Goal: Task Accomplishment & Management: Complete application form

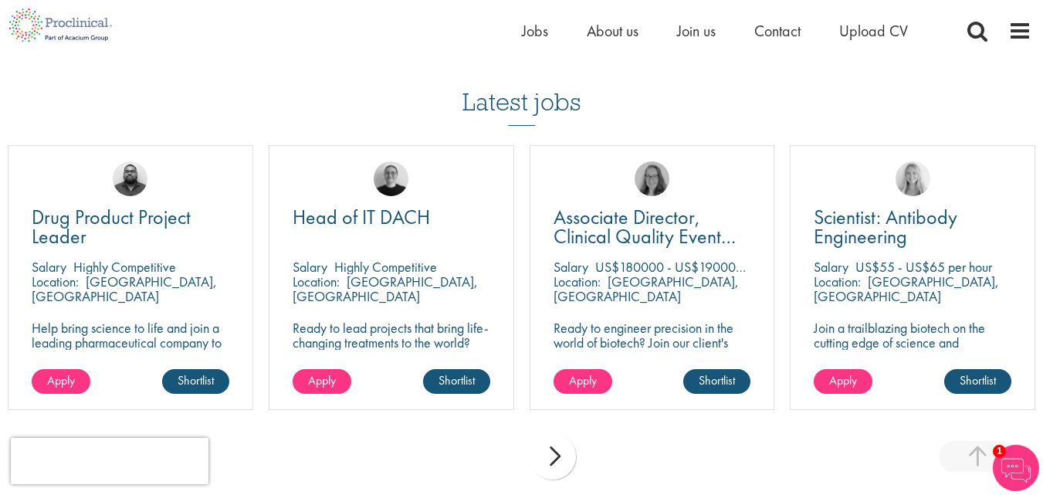
scroll to position [1115, 0]
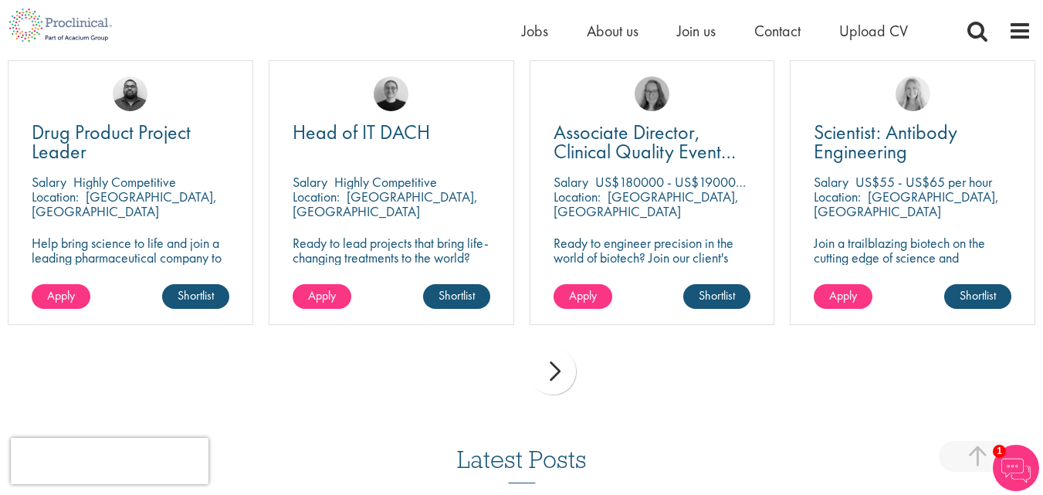
click at [550, 375] on div "next" at bounding box center [552, 371] width 46 height 46
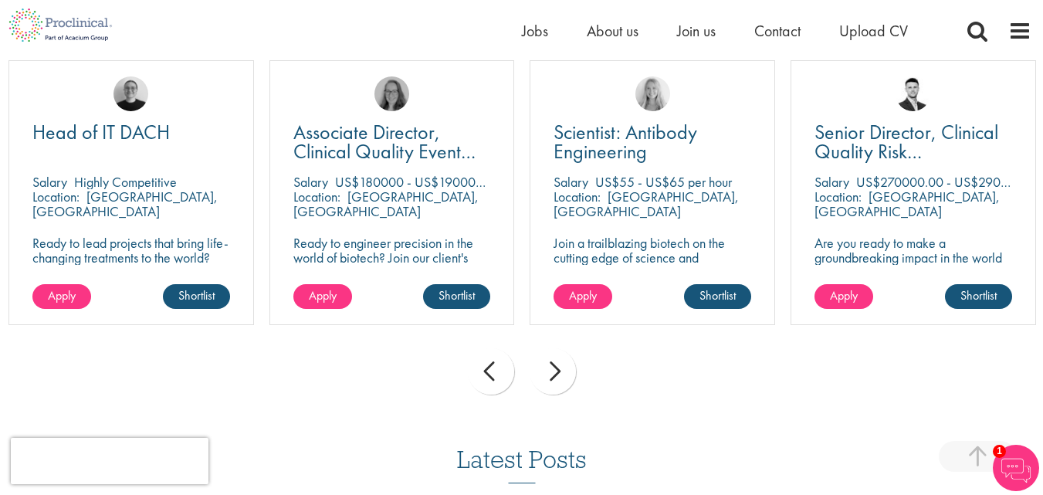
click at [550, 375] on div "next" at bounding box center [552, 371] width 46 height 46
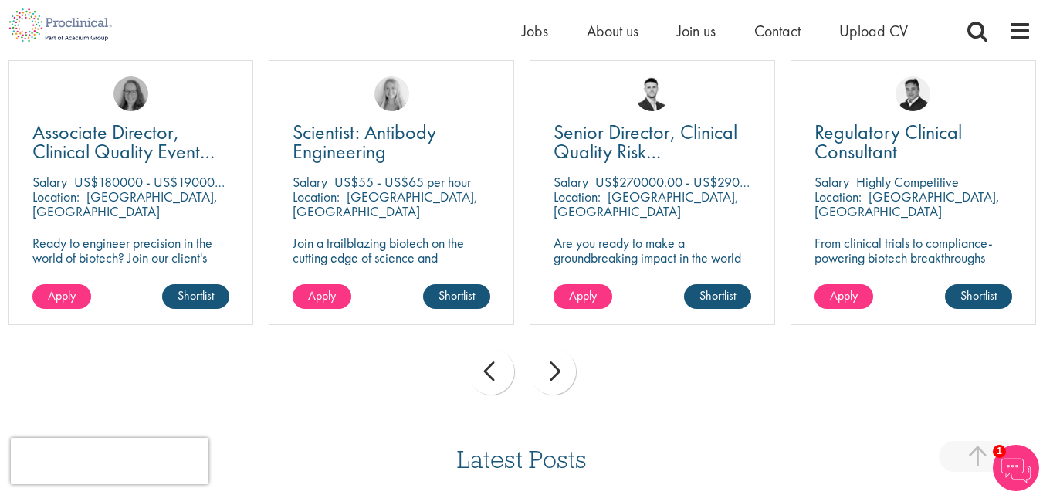
click at [550, 375] on div "next" at bounding box center [552, 371] width 46 height 46
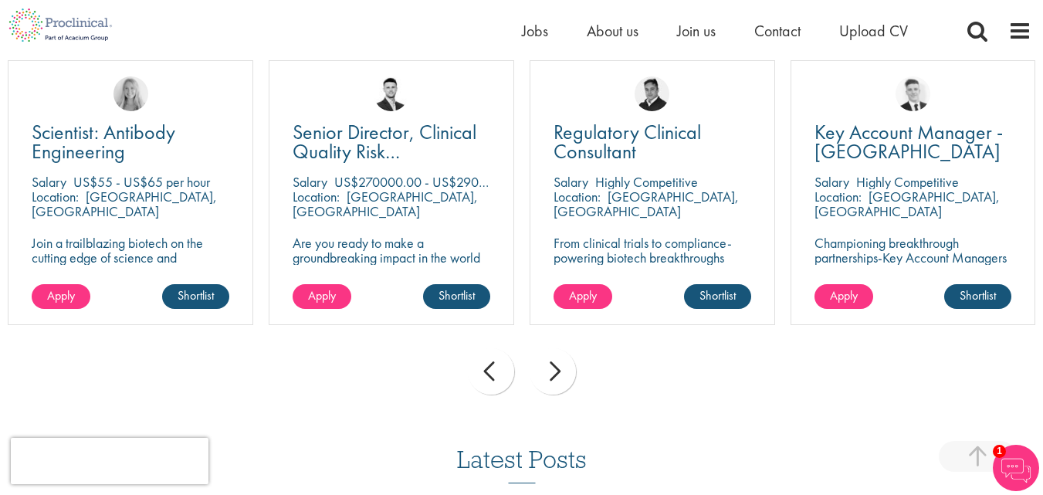
click at [550, 375] on div "next" at bounding box center [552, 371] width 46 height 46
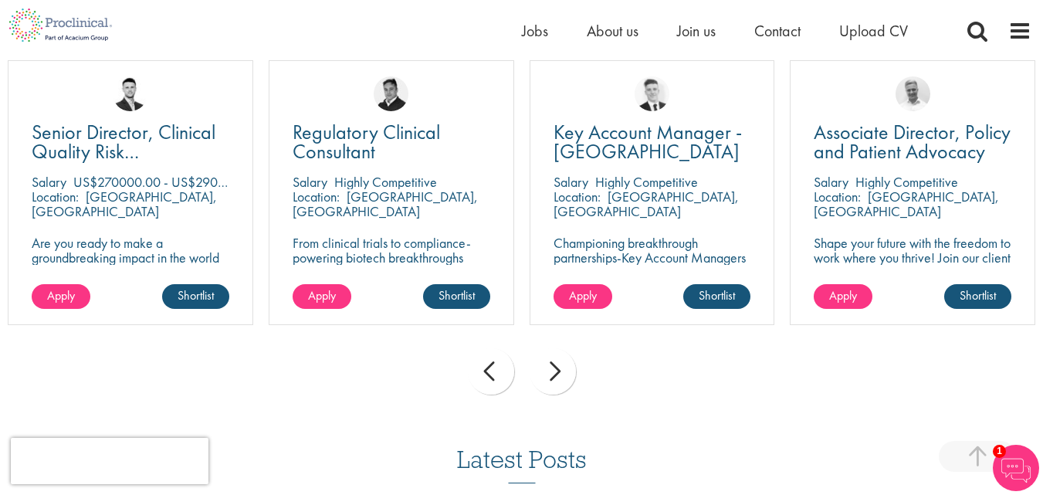
click at [550, 375] on div "next" at bounding box center [552, 371] width 46 height 46
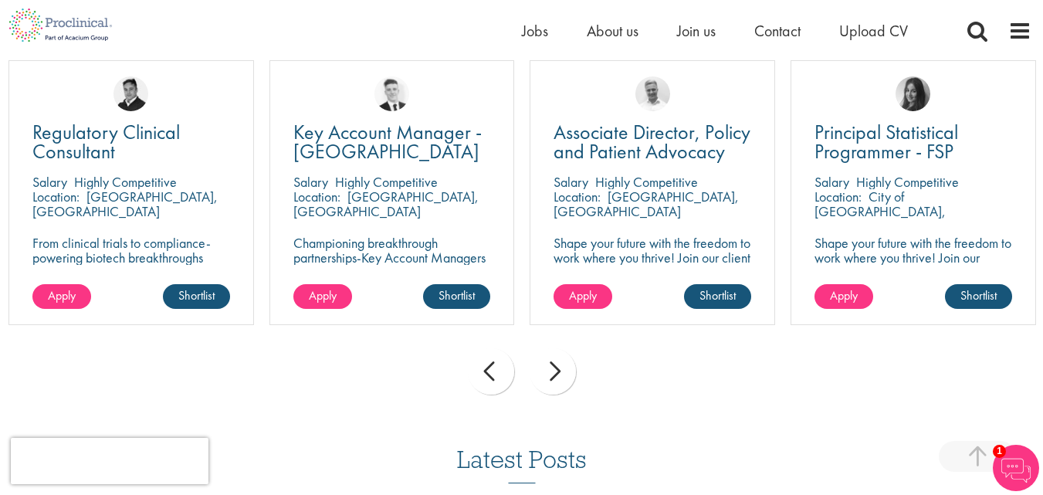
click at [550, 375] on div "next" at bounding box center [552, 371] width 46 height 46
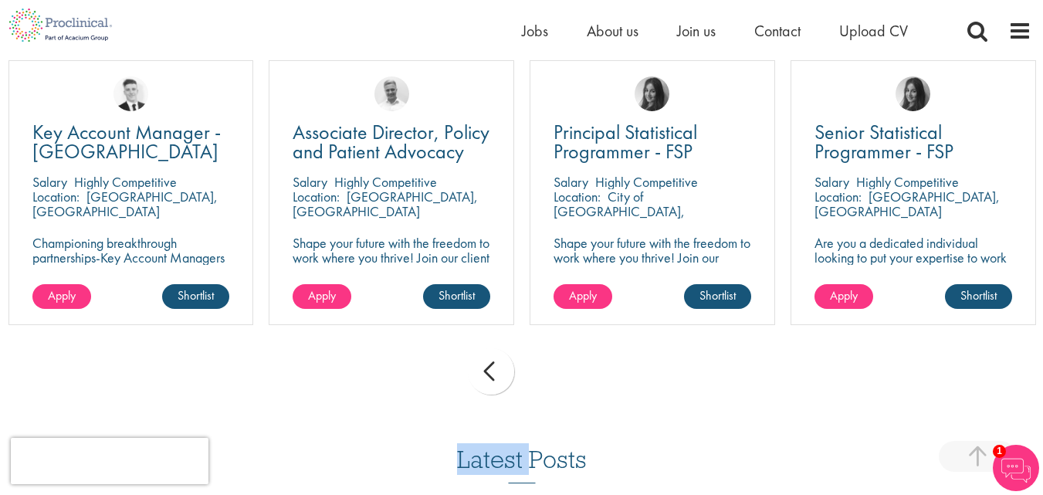
click at [550, 375] on div "prev next" at bounding box center [521, 373] width 1043 height 67
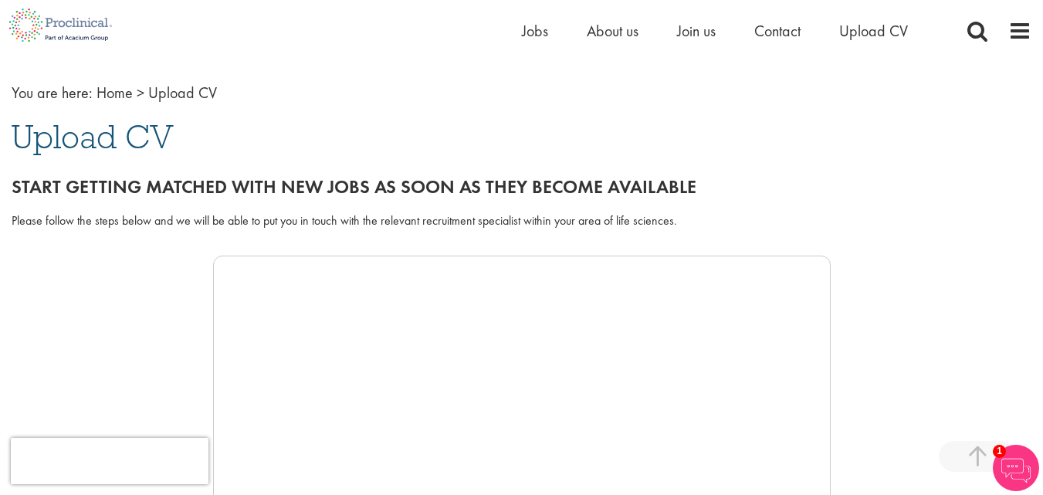
scroll to position [0, 0]
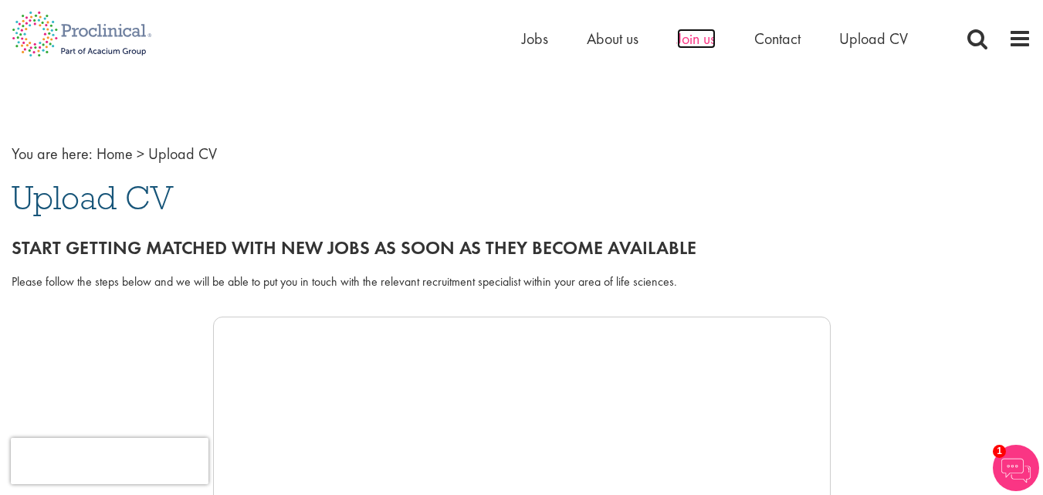
click at [701, 42] on span "Join us" at bounding box center [696, 39] width 39 height 20
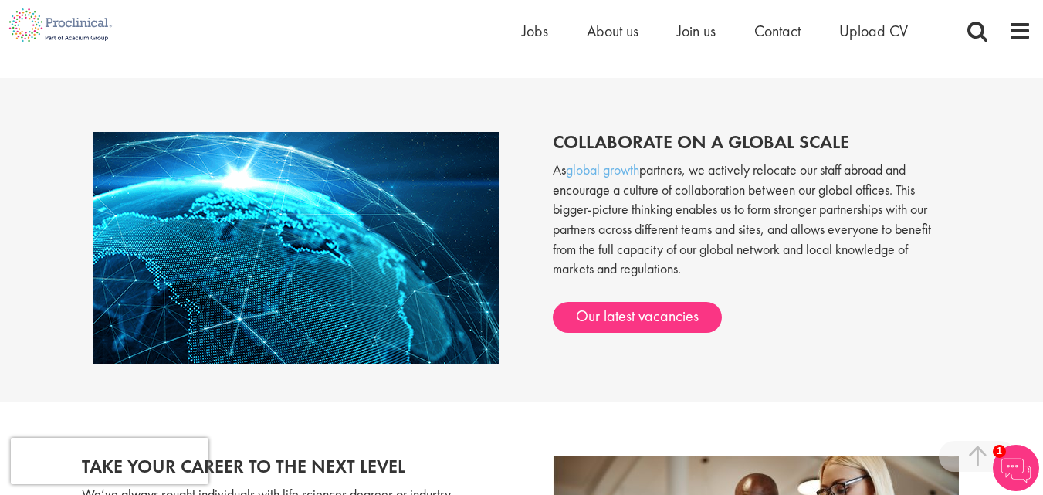
scroll to position [1197, 0]
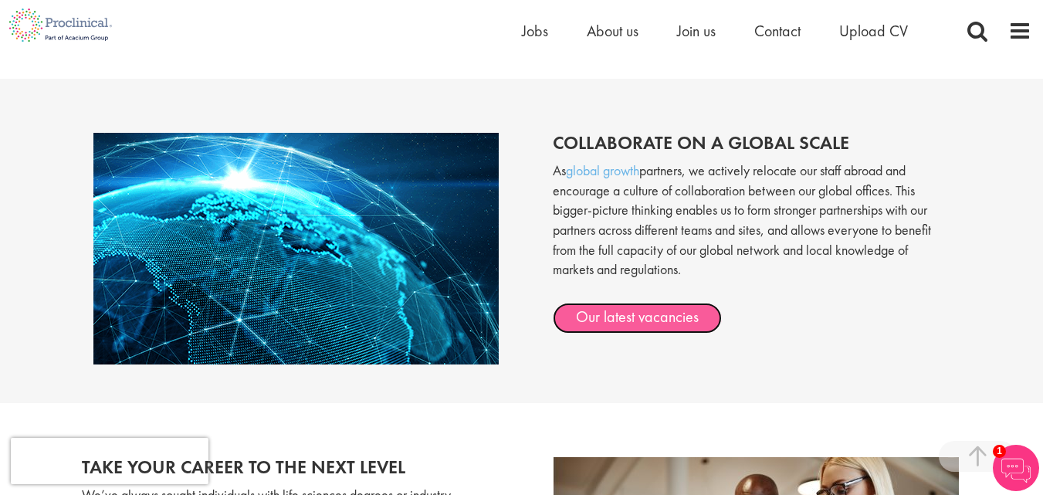
click at [644, 326] on link "Our latest vacancies" at bounding box center [637, 318] width 169 height 31
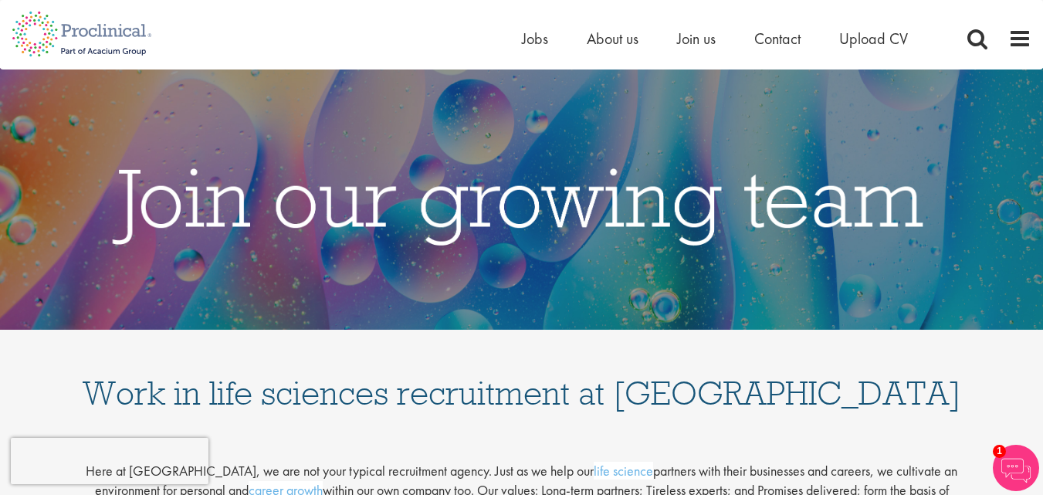
scroll to position [0, 0]
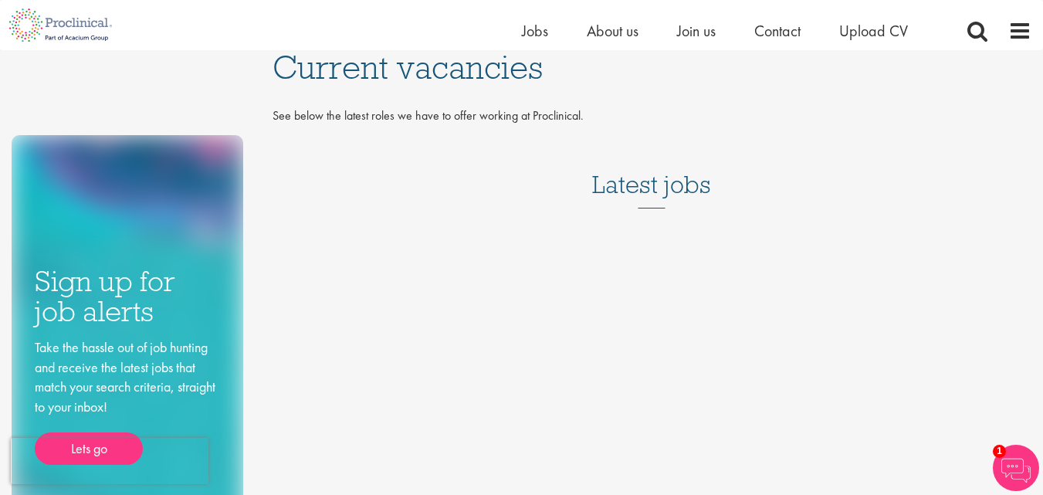
scroll to position [125, 0]
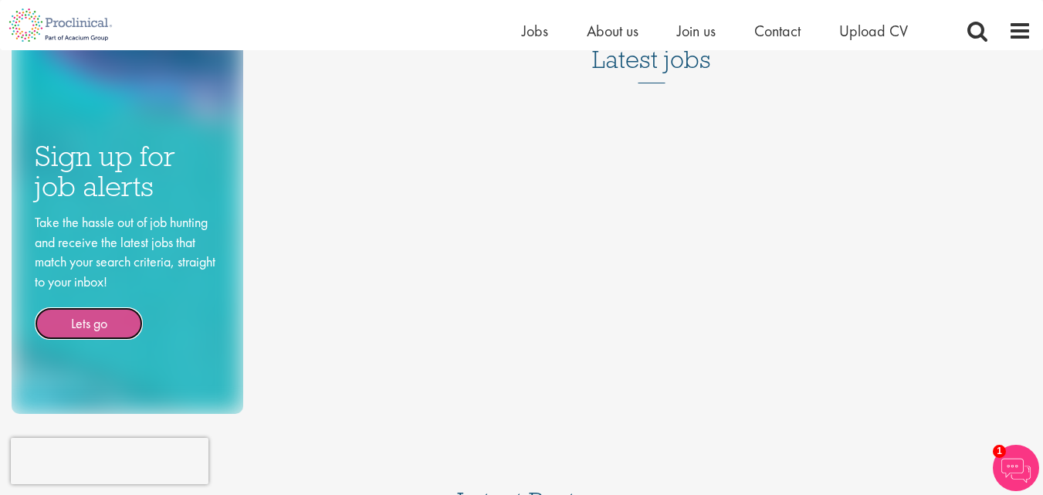
click at [110, 331] on link "Lets go" at bounding box center [89, 323] width 108 height 32
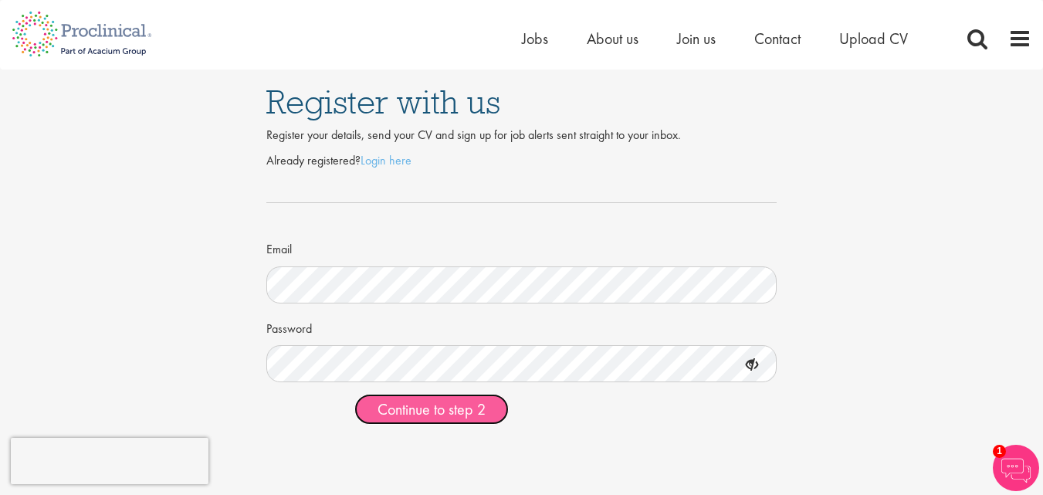
click at [461, 400] on span "Continue to step 2" at bounding box center [431, 409] width 108 height 20
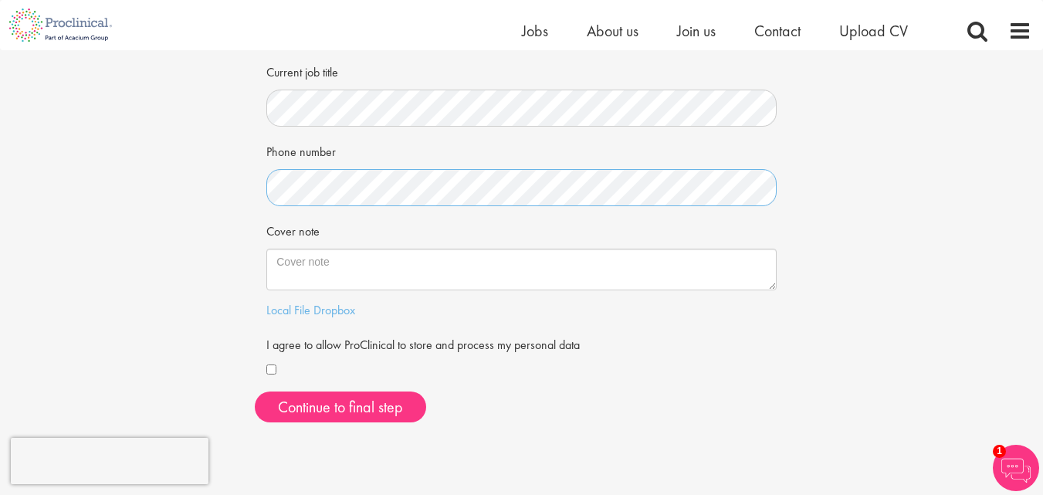
scroll to position [104, 0]
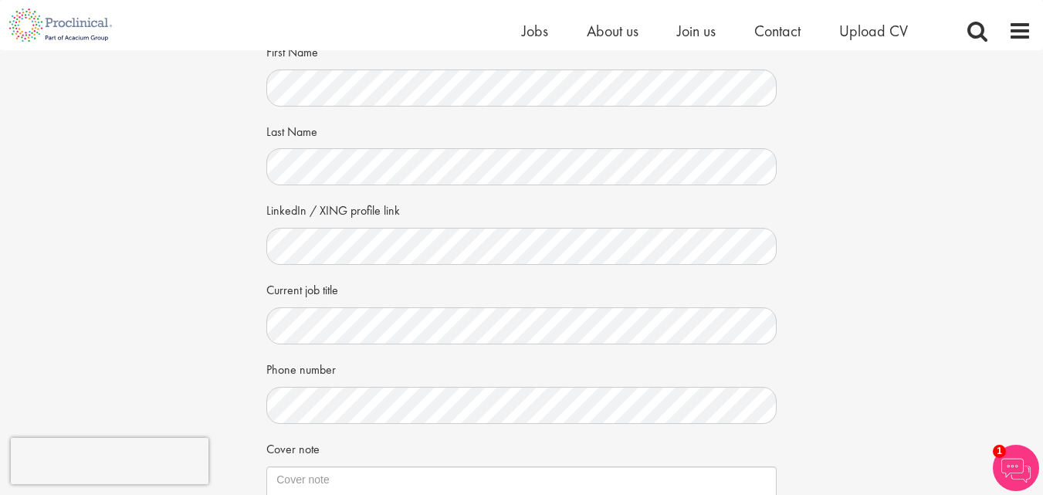
click at [475, 288] on div "Current job title" at bounding box center [521, 310] width 510 height 68
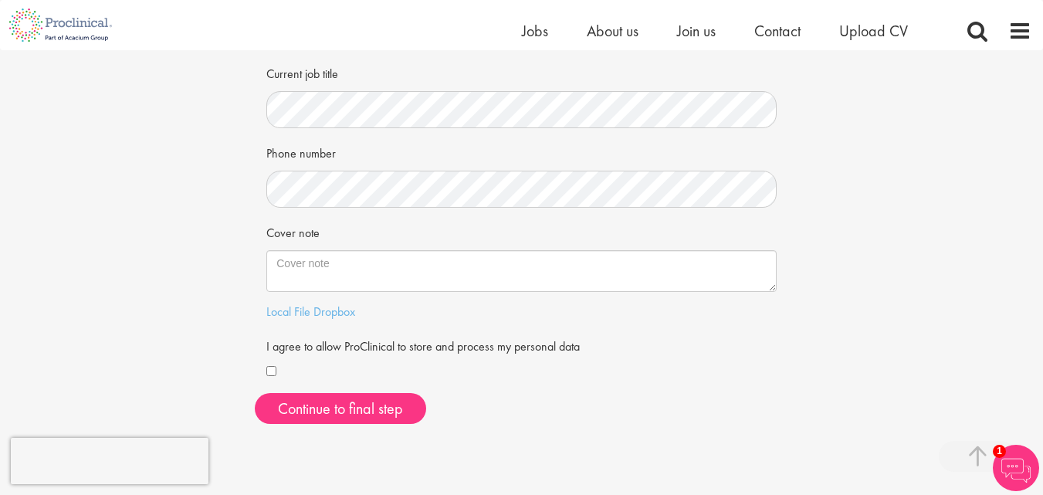
scroll to position [289, 0]
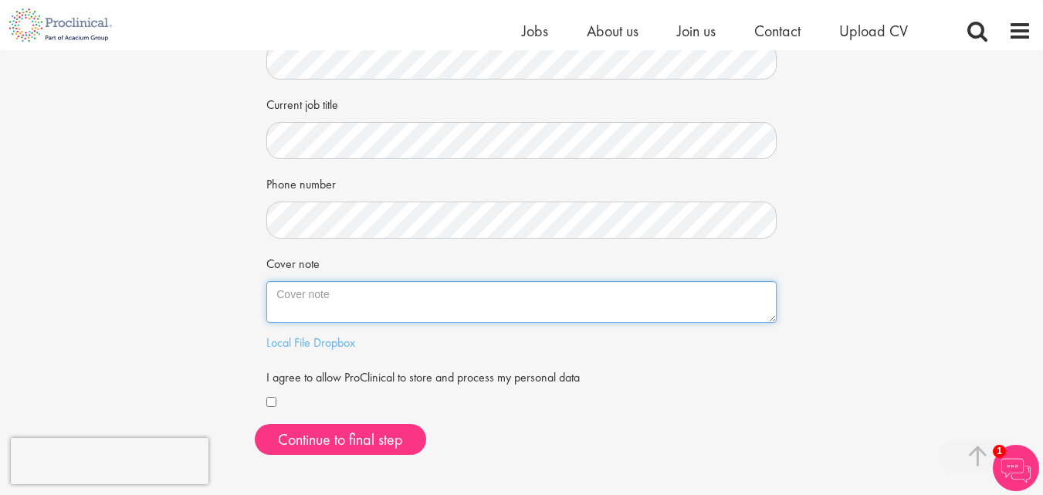
click at [407, 305] on textarea "Cover note" at bounding box center [521, 302] width 510 height 42
paste textarea "Dear Hiring Team, I am writing to you as I am currently searching for a tempora…"
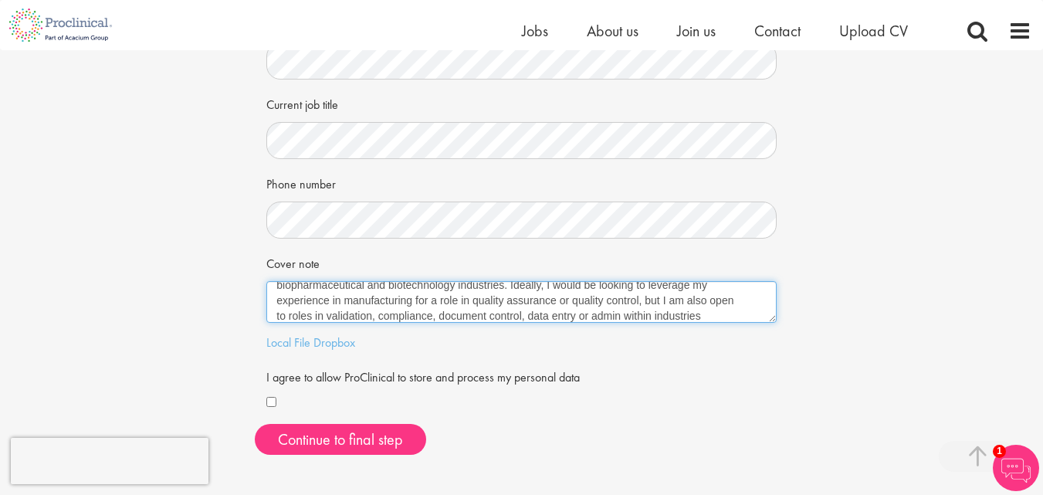
scroll to position [102, 0]
paste textarea "I am currently based in Paddington NSW and I am available to start on short not…"
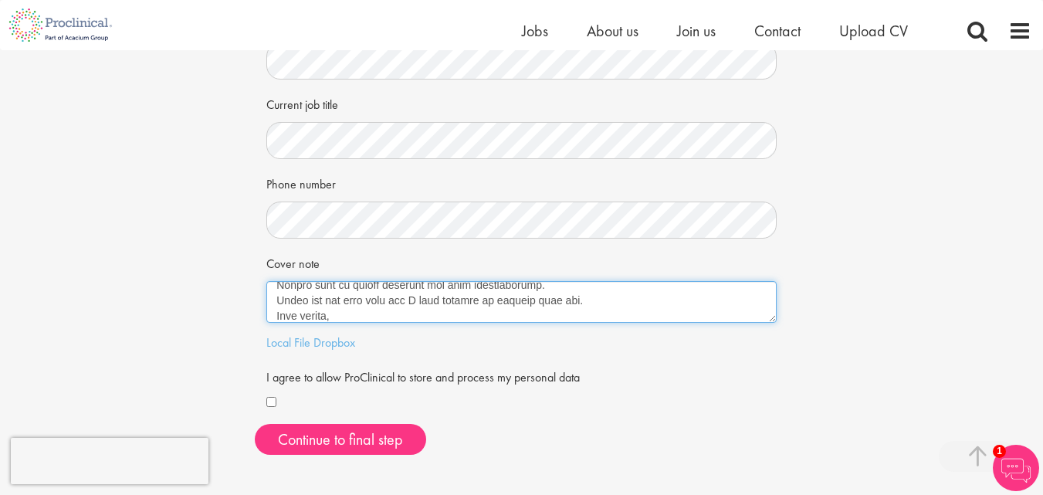
scroll to position [225, 0]
type textarea "Dear Hiring Team, I am writing to you as I am currently searching for a tempora…"
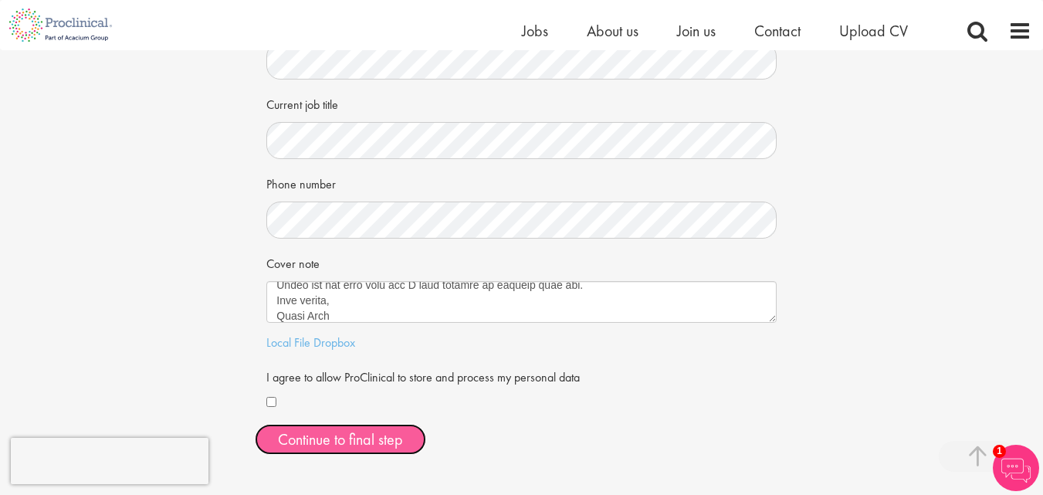
click at [351, 446] on button "Continue to final step" at bounding box center [340, 439] width 171 height 31
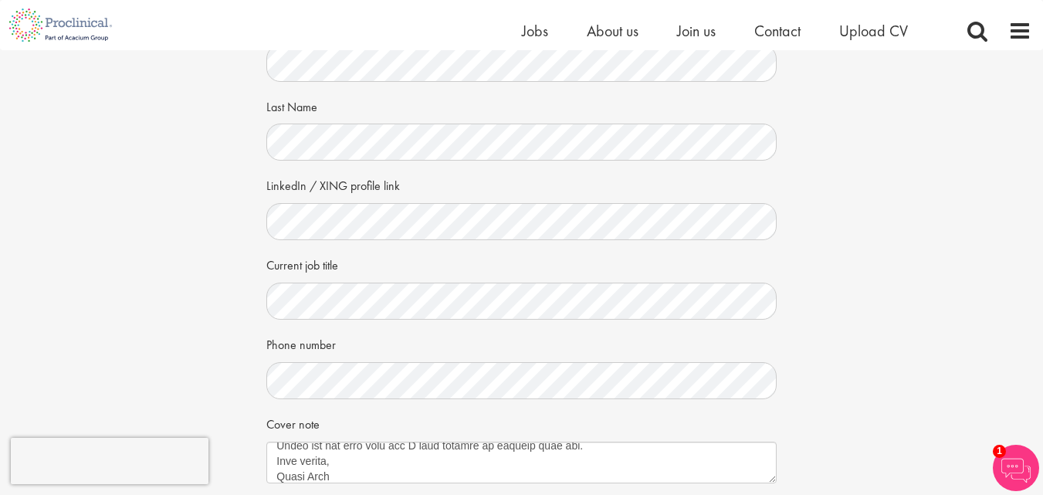
scroll to position [176, 0]
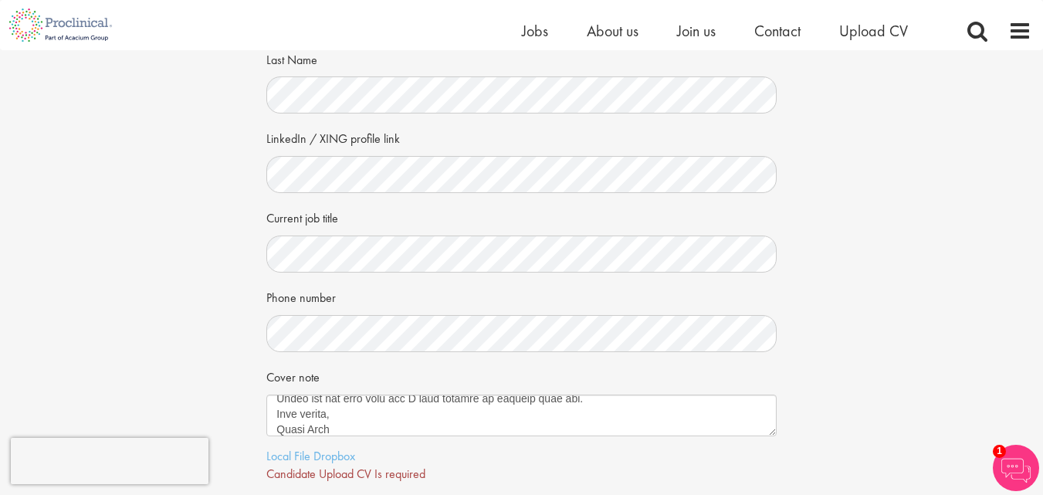
click at [400, 295] on div "Phone number" at bounding box center [521, 318] width 510 height 68
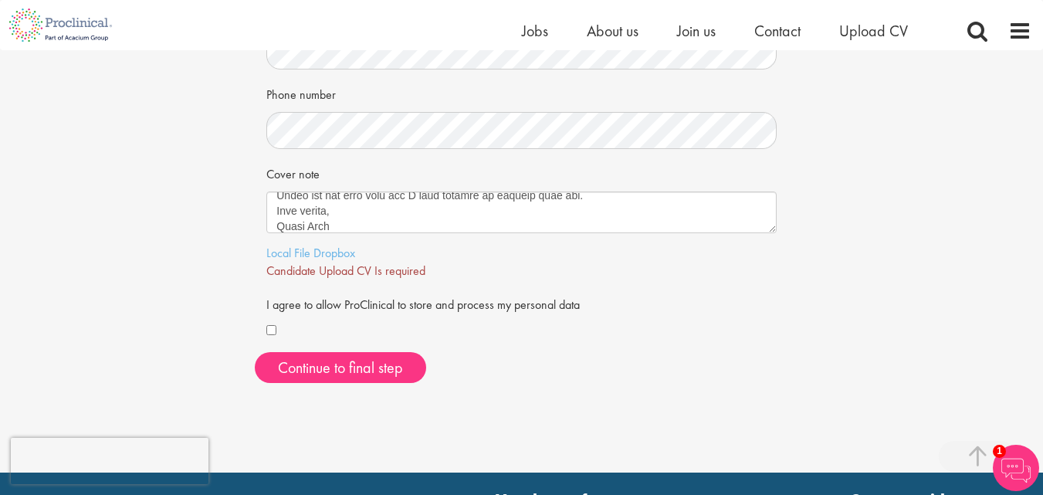
scroll to position [380, 0]
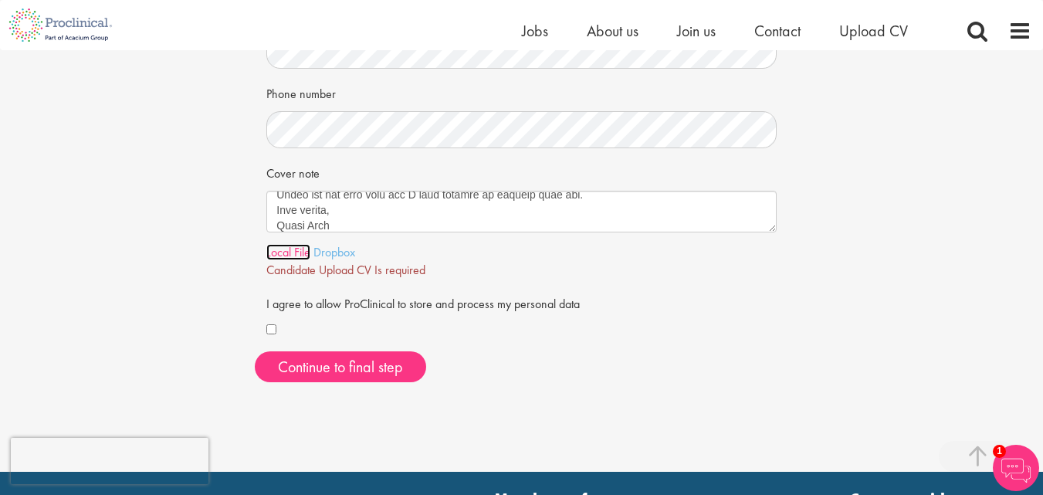
click at [293, 252] on link "Local File" at bounding box center [288, 252] width 44 height 16
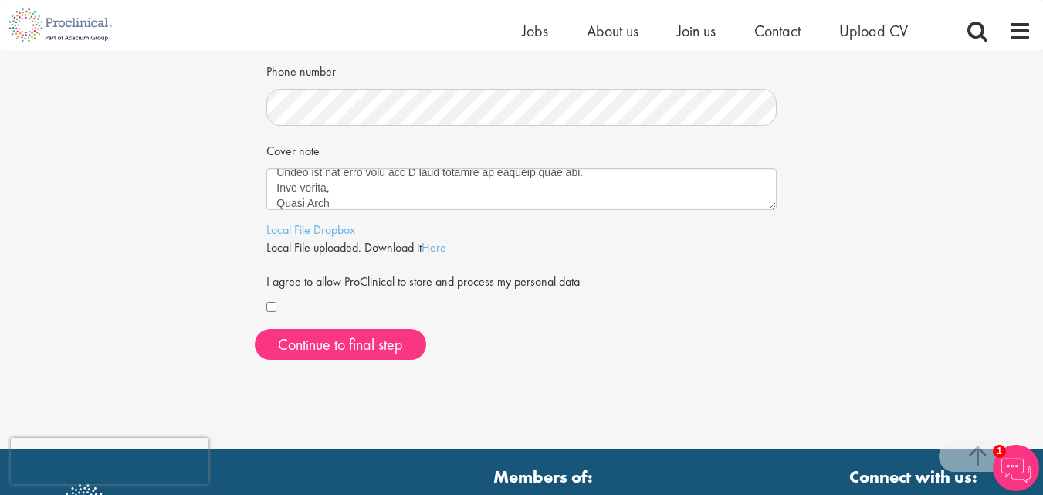
scroll to position [413, 0]
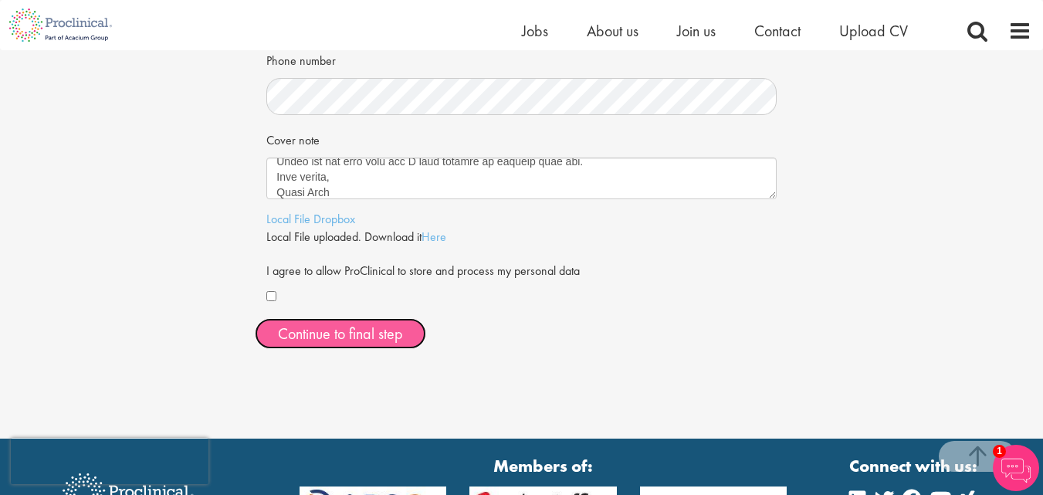
click at [364, 340] on span "Continue to final step" at bounding box center [340, 333] width 125 height 20
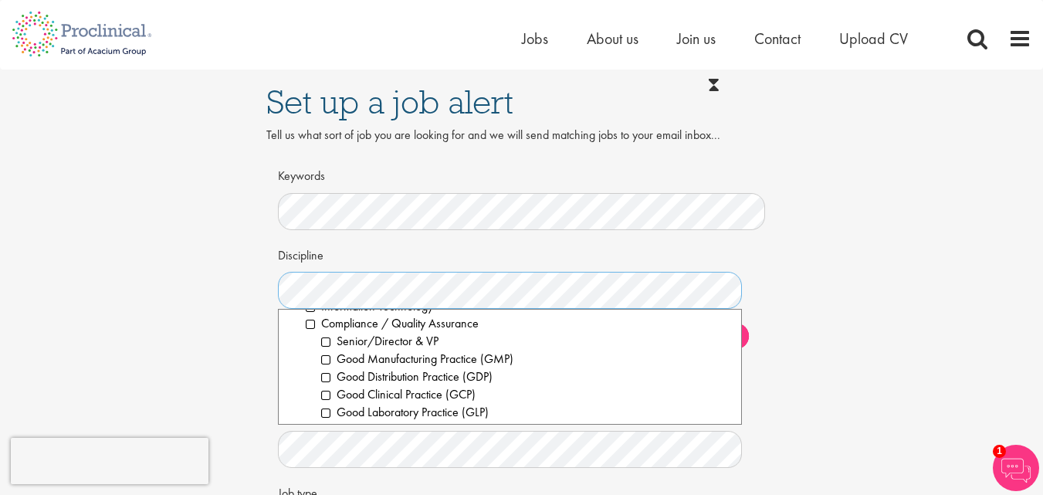
scroll to position [567, 0]
click at [313, 326] on li "Compliance / Quality Assurance" at bounding box center [518, 323] width 424 height 18
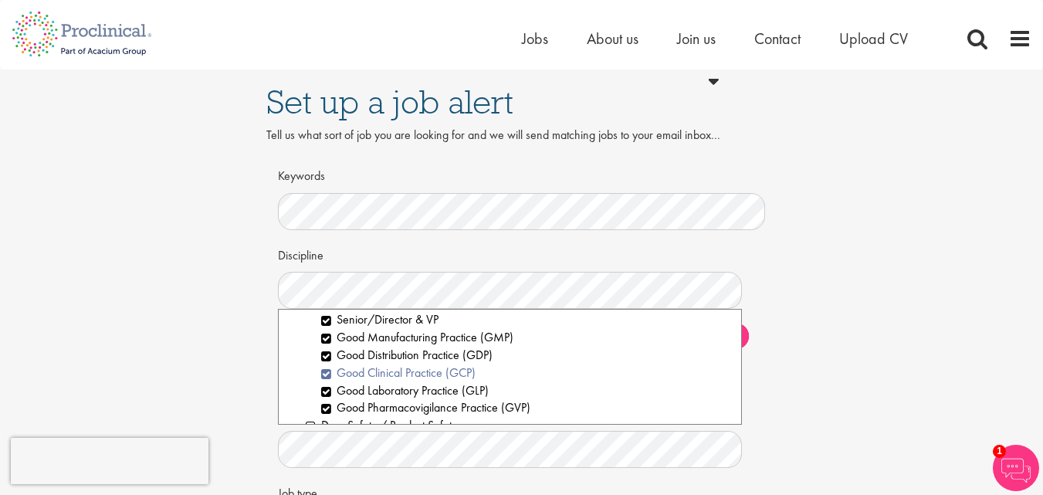
scroll to position [596, 0]
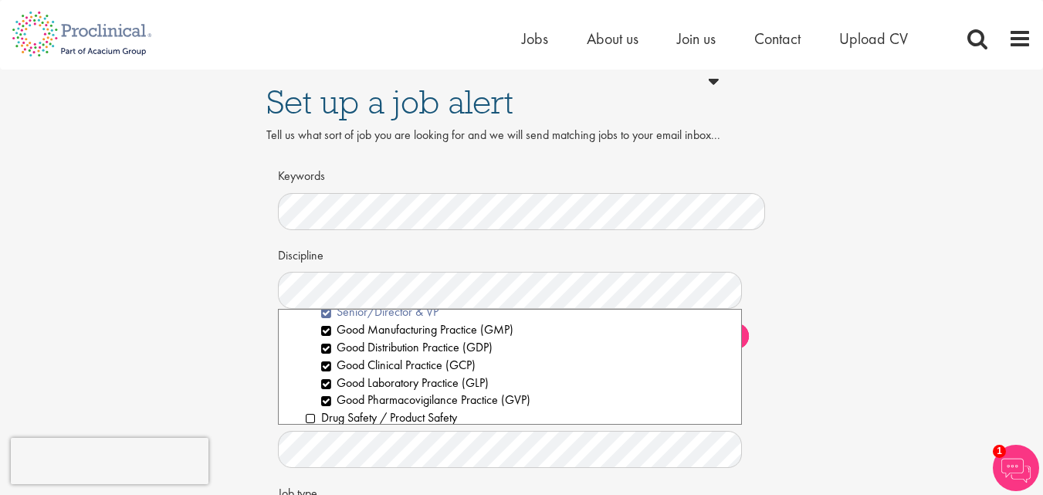
click at [329, 314] on li "Senior/Director & VP" at bounding box center [525, 312] width 408 height 18
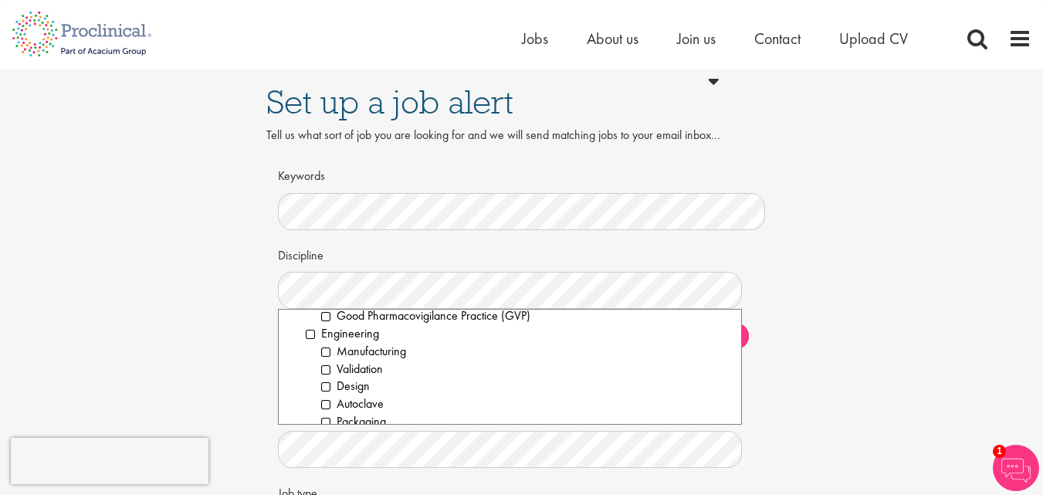
scroll to position [853, 0]
click at [367, 339] on li "Manufacturing" at bounding box center [525, 338] width 408 height 18
click at [364, 353] on li "Validation" at bounding box center [525, 356] width 408 height 18
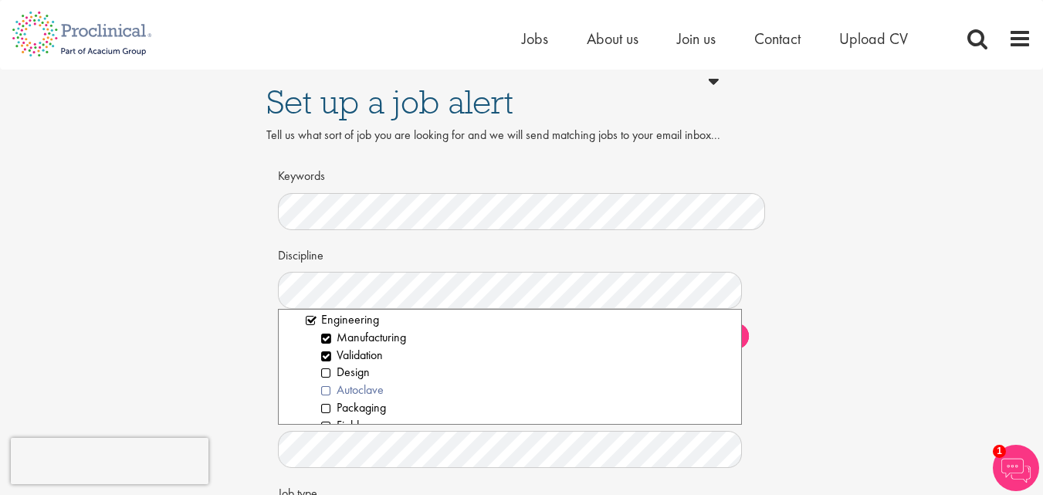
click at [364, 391] on li "Autoclave" at bounding box center [525, 390] width 408 height 18
click at [366, 403] on li "Packaging" at bounding box center [525, 408] width 408 height 18
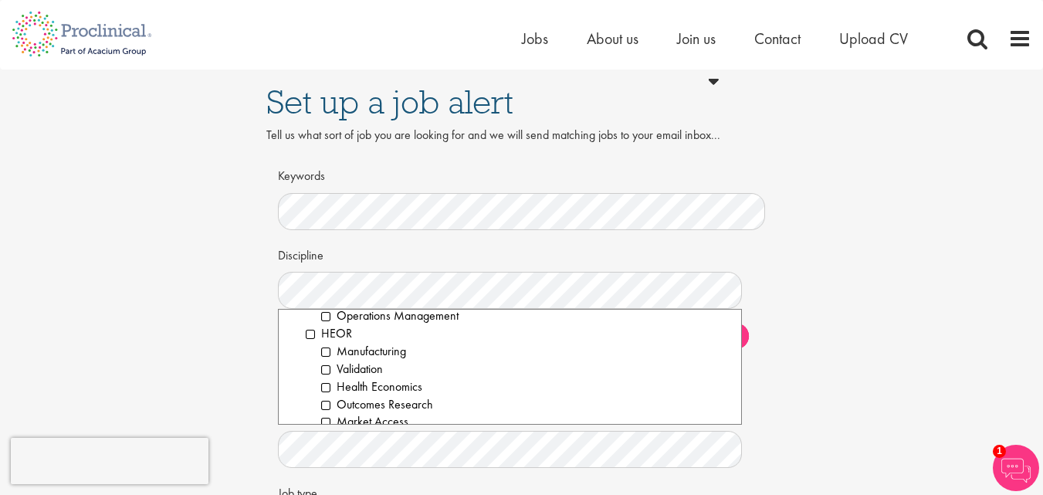
scroll to position [1055, 0]
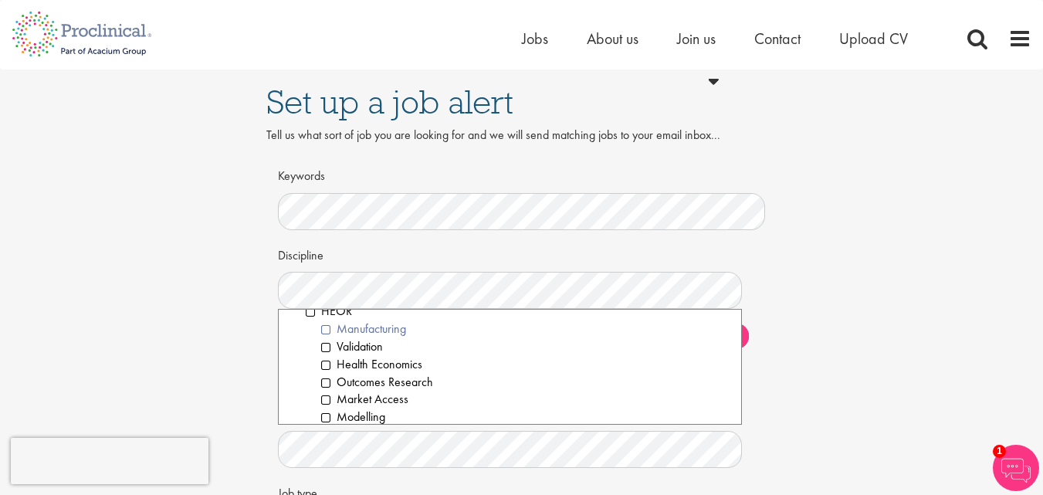
click at [383, 326] on li "Manufacturing" at bounding box center [525, 329] width 408 height 18
click at [370, 344] on li "Validation" at bounding box center [525, 347] width 408 height 18
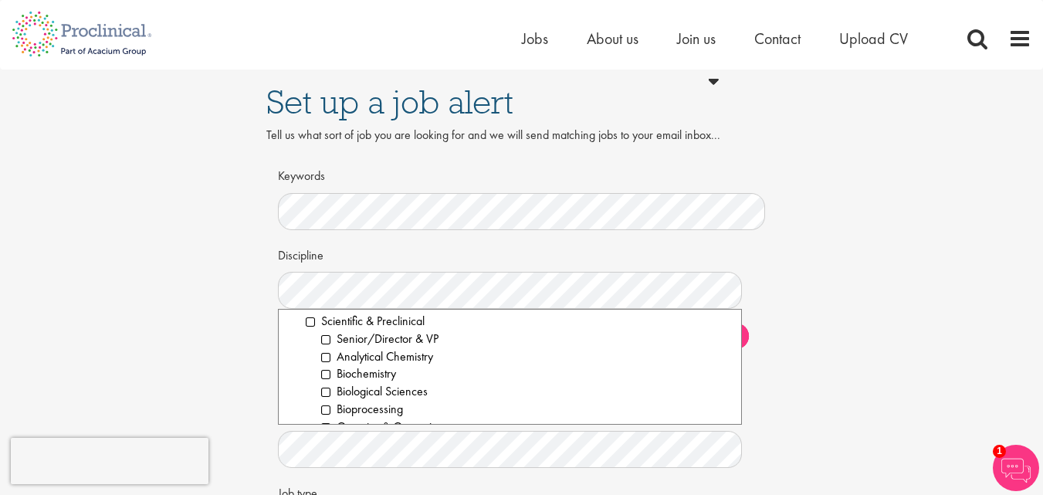
scroll to position [1981, 0]
click at [391, 384] on li "Biological Sciences" at bounding box center [525, 390] width 408 height 18
click at [383, 408] on li "Bioprocessing" at bounding box center [525, 408] width 408 height 18
click at [380, 371] on li "Biochemistry" at bounding box center [525, 373] width 408 height 18
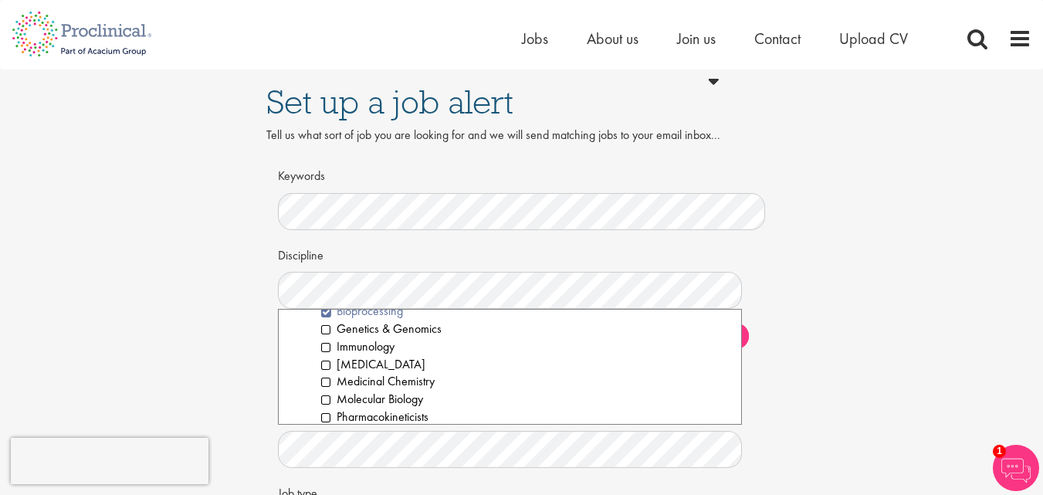
scroll to position [2080, 0]
click at [421, 366] on li "Laboratory Technician" at bounding box center [525, 362] width 408 height 18
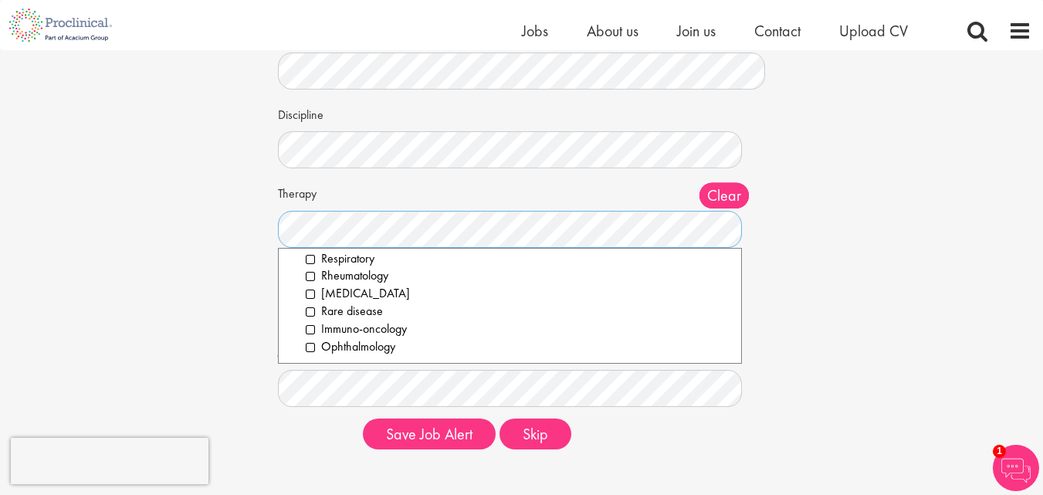
scroll to position [0, 0]
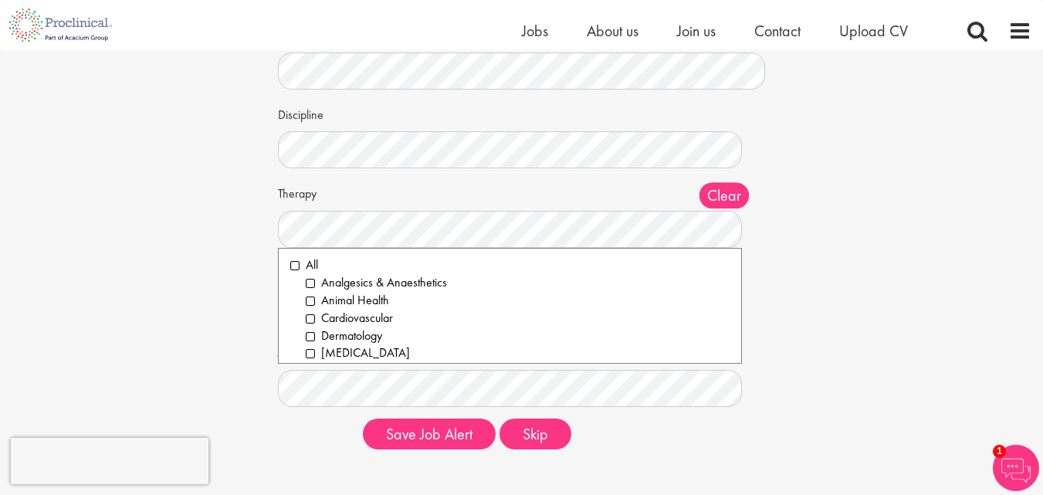
click at [291, 202] on label "Therapy" at bounding box center [314, 191] width 73 height 23
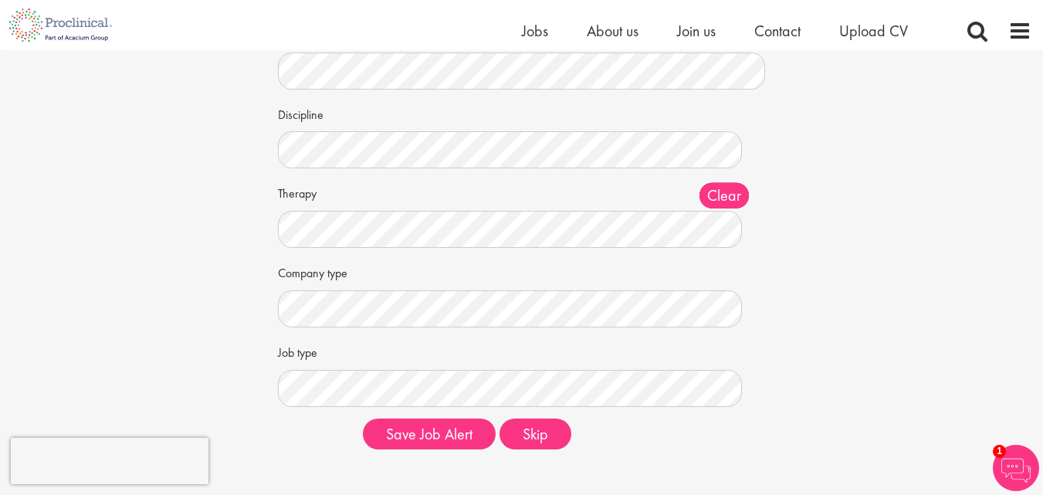
click at [224, 218] on div "Set up a job alert Tell us what sort of job you are looking for and we will sen…" at bounding box center [521, 195] width 1066 height 533
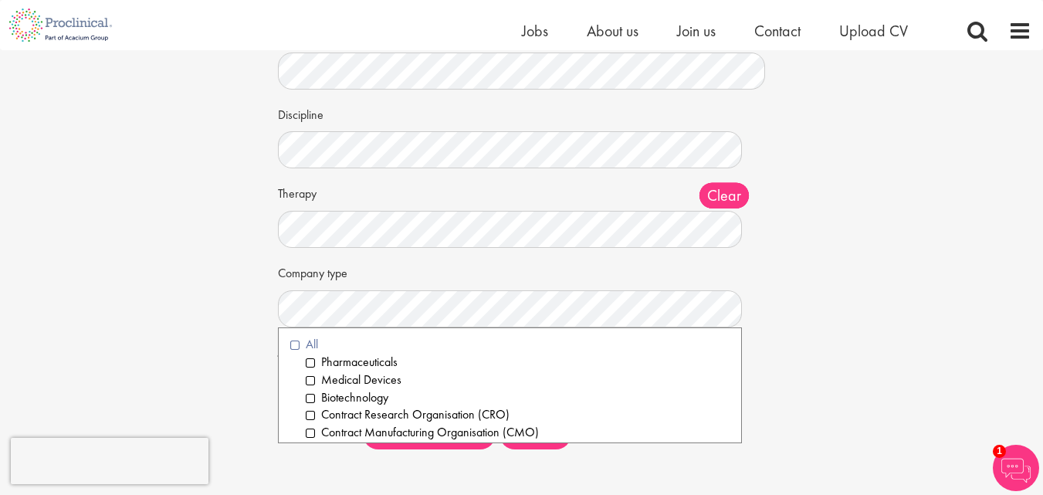
click at [293, 348] on li "All" at bounding box center [509, 345] width 439 height 18
click at [181, 363] on div "Set up a job alert Tell us what sort of job you are looking for and we will sen…" at bounding box center [521, 195] width 1066 height 533
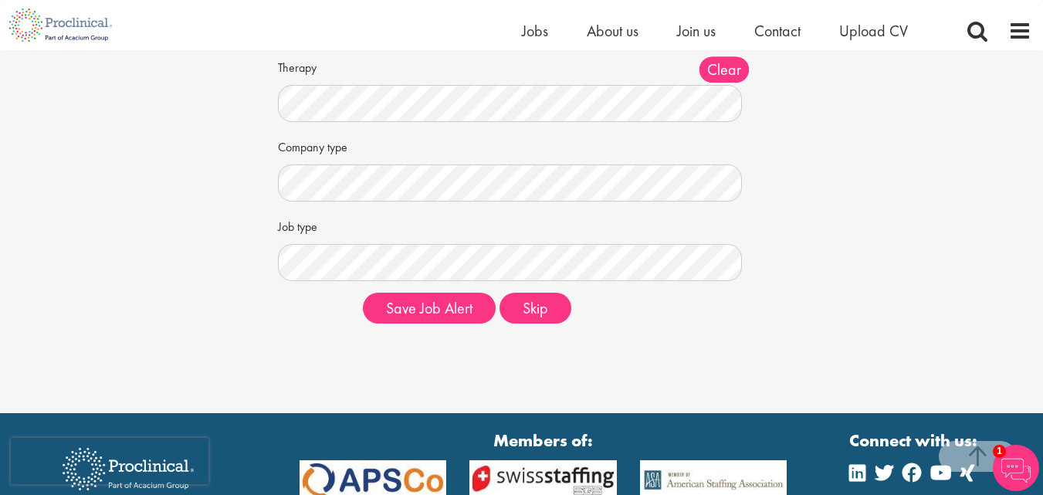
scroll to position [249, 0]
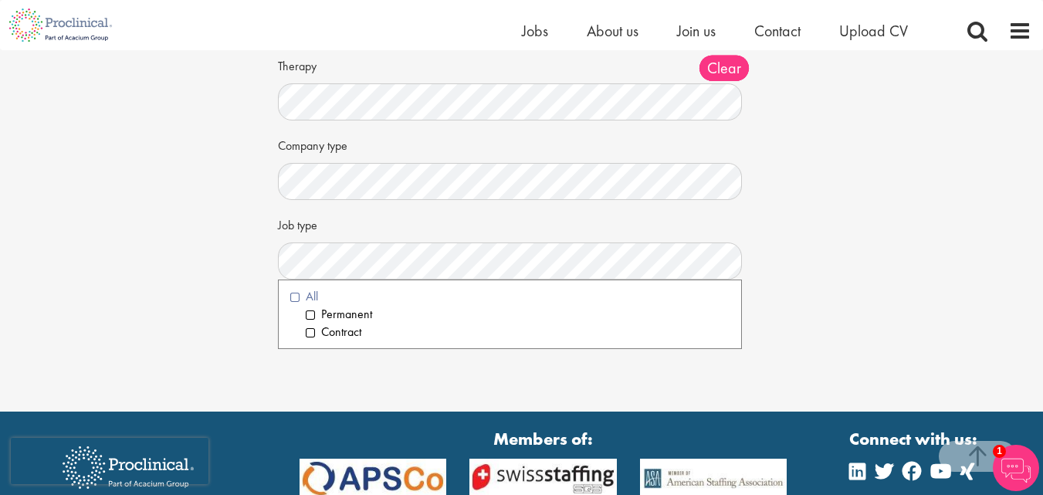
click at [297, 292] on li "All" at bounding box center [509, 297] width 439 height 18
click at [215, 230] on div "Set up a job alert Tell us what sort of job you are looking for and we will sen…" at bounding box center [521, 68] width 1066 height 533
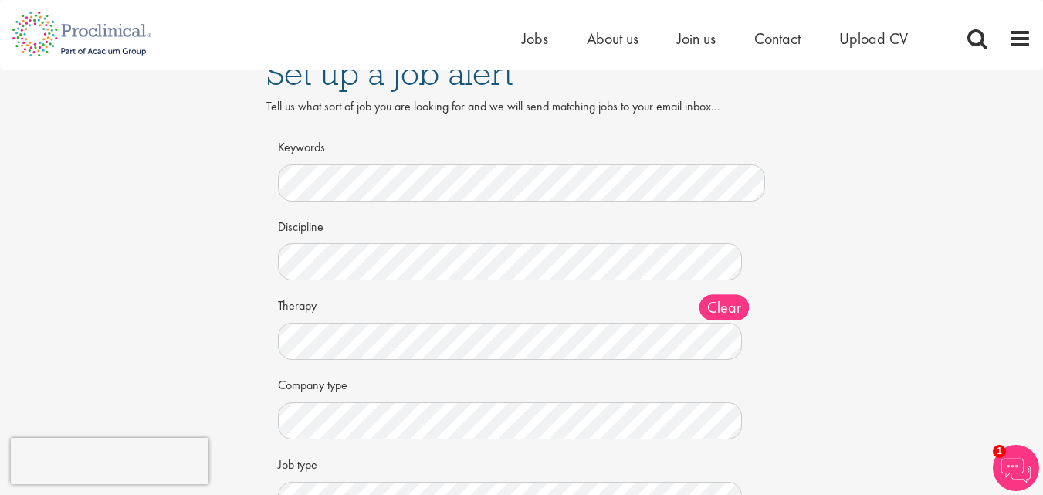
scroll to position [0, 0]
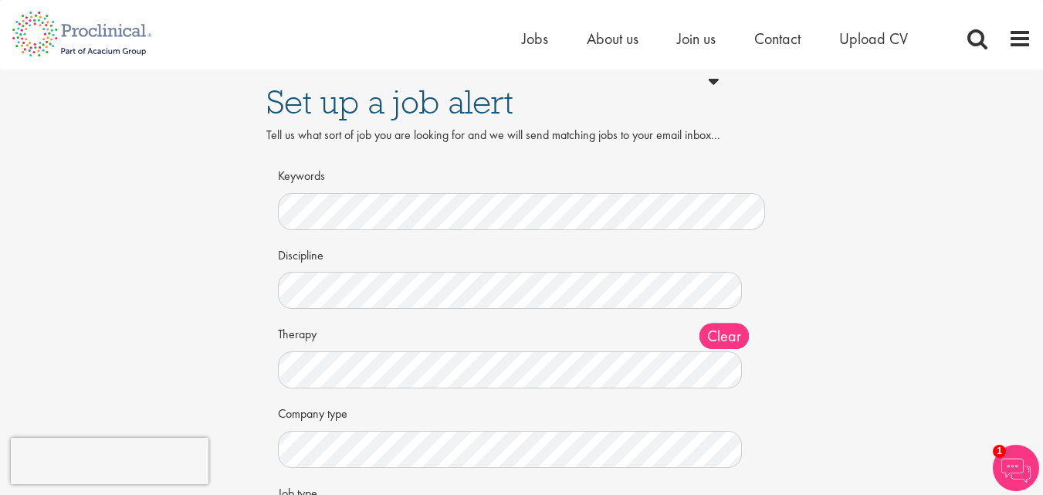
click at [408, 268] on div "Discipline Clear All Computer Science Data Science Recruitment Consultant Biome…" at bounding box center [521, 276] width 487 height 68
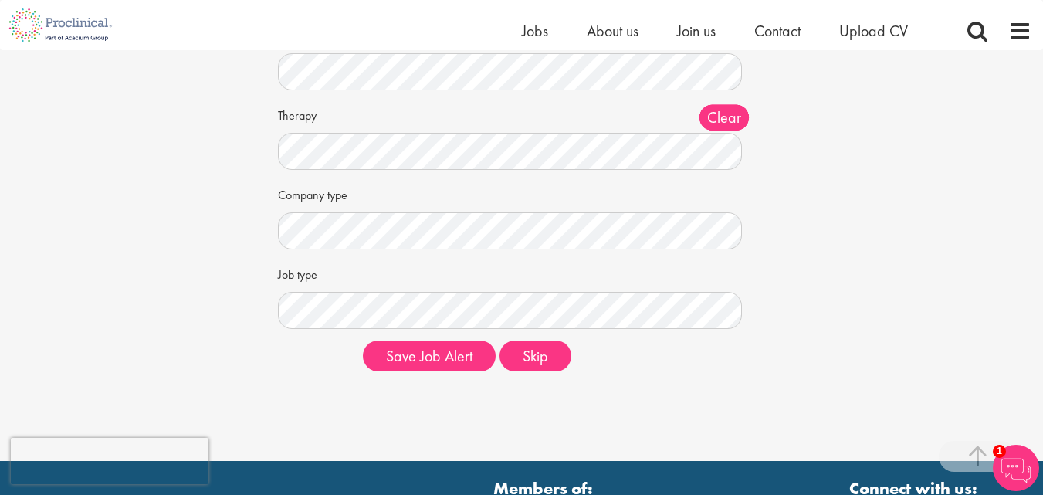
scroll to position [387, 0]
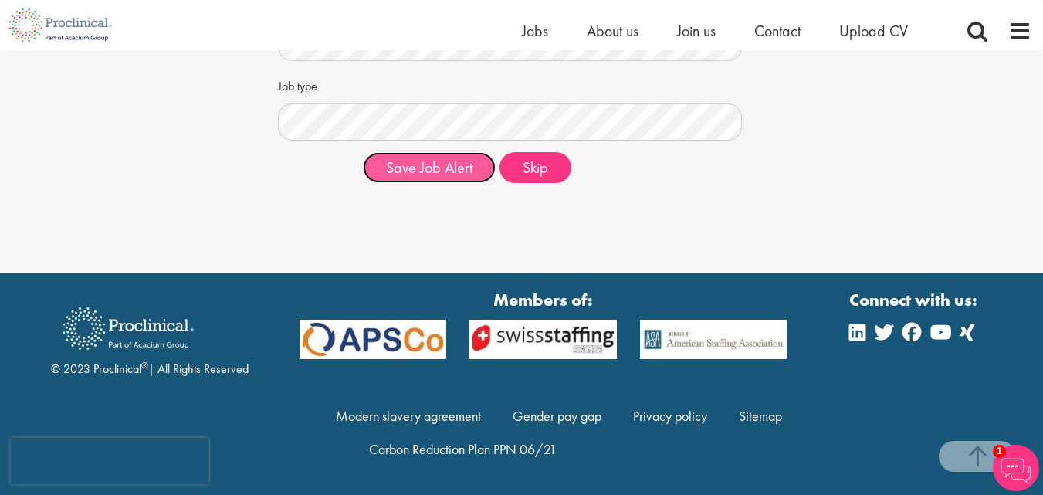
click at [432, 165] on button "Save Job Alert" at bounding box center [429, 167] width 133 height 31
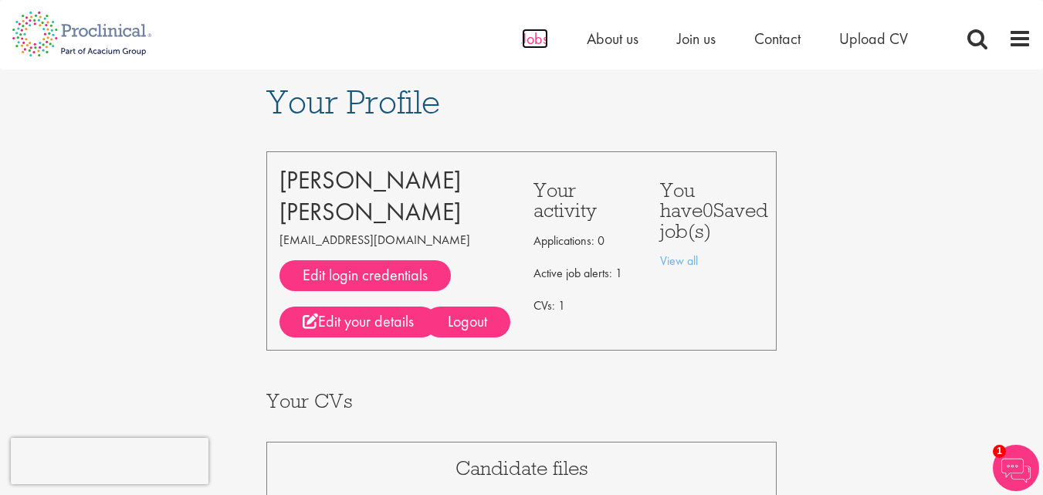
click at [537, 41] on span "Jobs" at bounding box center [535, 39] width 26 height 20
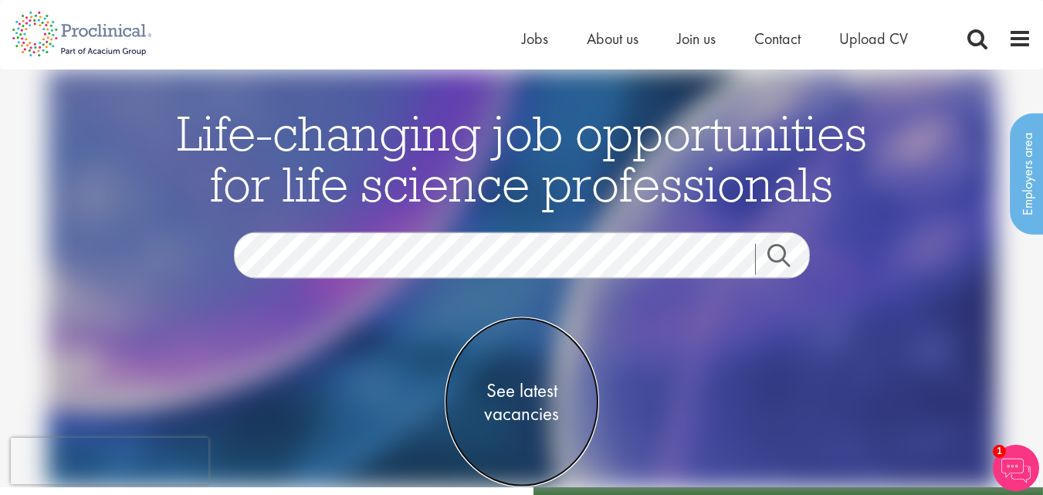
click at [508, 398] on span "See latest vacancies" at bounding box center [522, 401] width 154 height 46
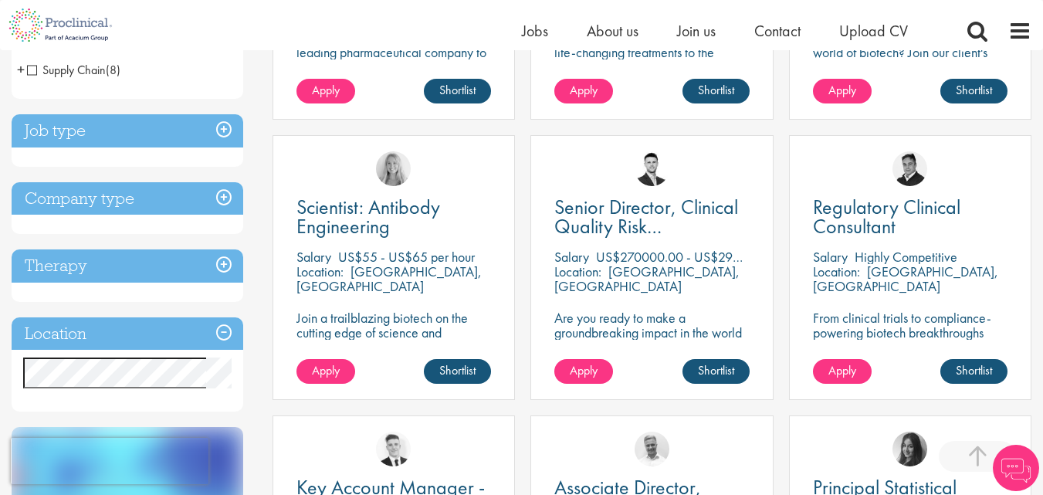
scroll to position [496, 0]
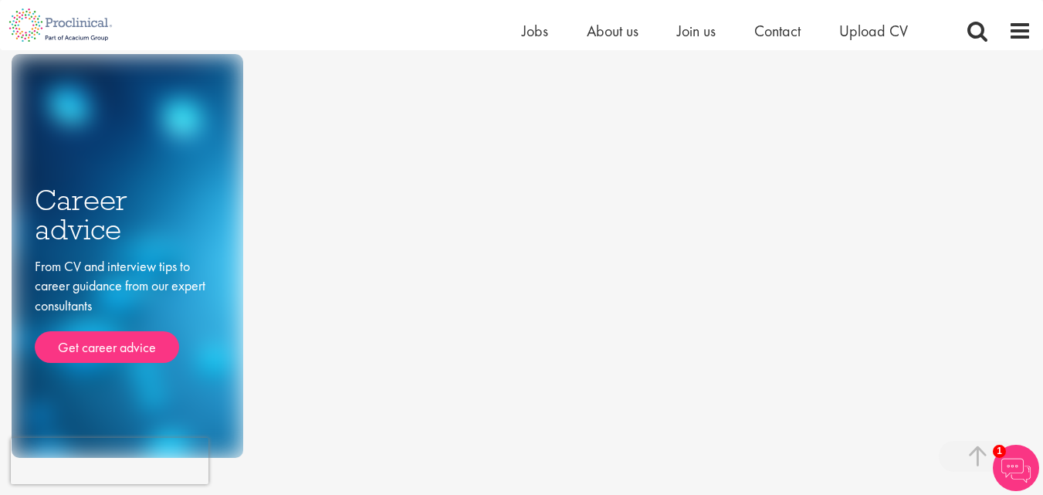
scroll to position [624, 0]
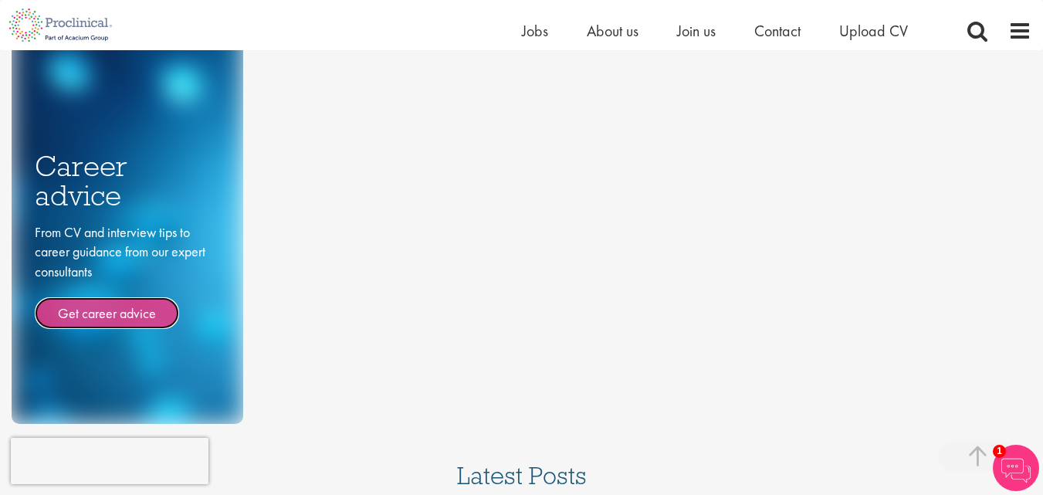
click at [152, 323] on link "Get career advice" at bounding box center [107, 313] width 144 height 32
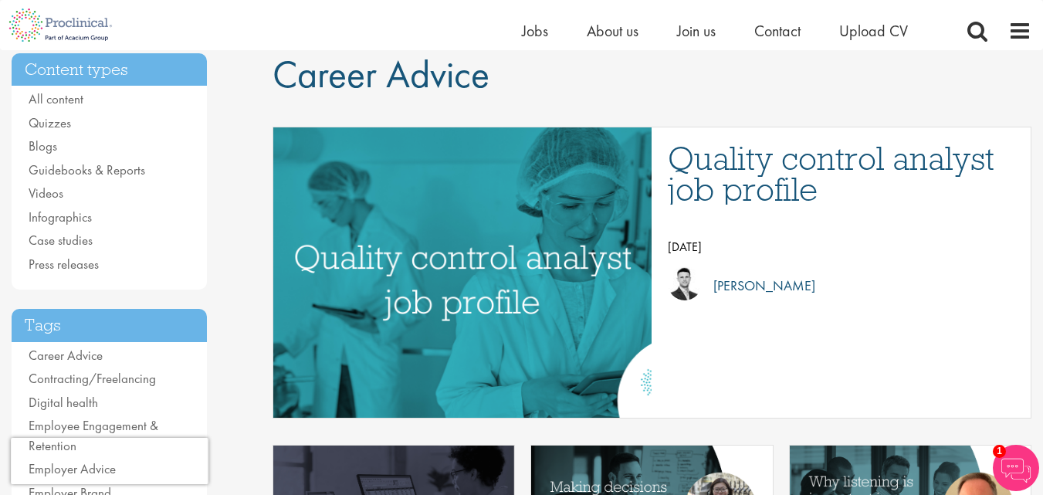
scroll to position [148, 0]
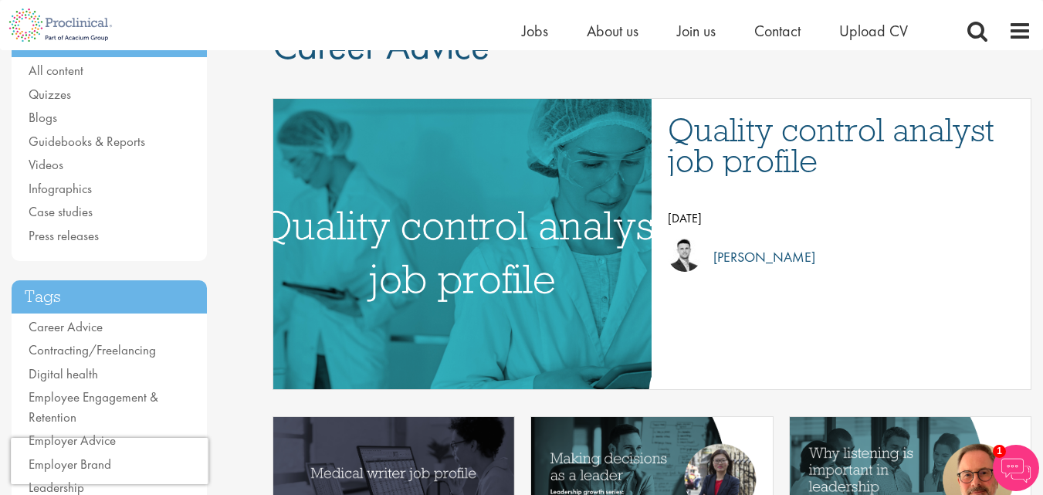
click at [539, 218] on img "Link to a post" at bounding box center [462, 243] width 670 height 348
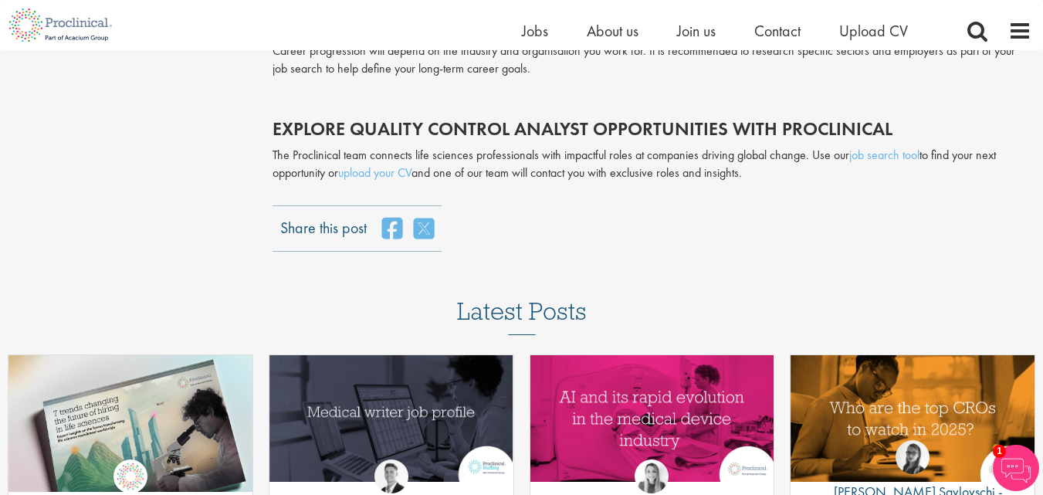
scroll to position [3421, 0]
